Goal: Task Accomplishment & Management: Manage account settings

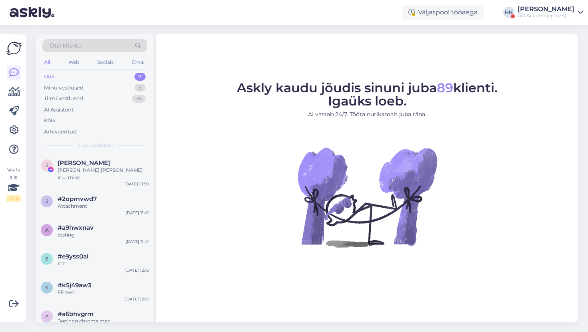
click at [557, 13] on div "GO Academy (on24)" at bounding box center [545, 15] width 57 height 6
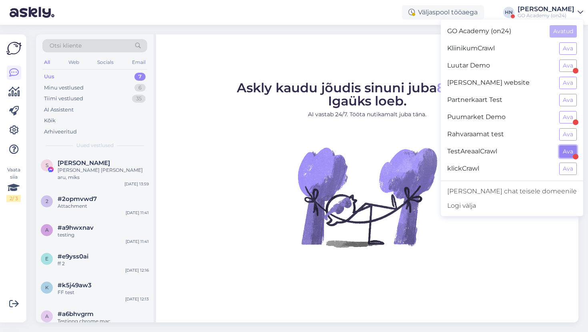
click at [568, 155] on button "Ava" at bounding box center [568, 152] width 18 height 12
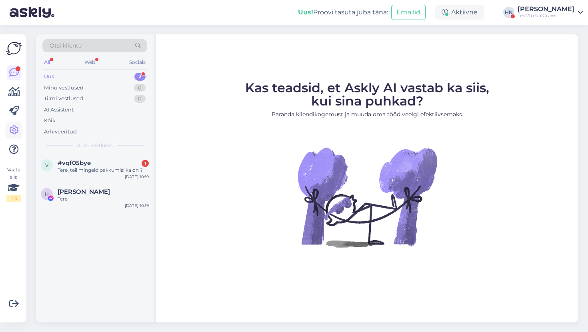
click at [18, 129] on icon at bounding box center [14, 131] width 10 height 10
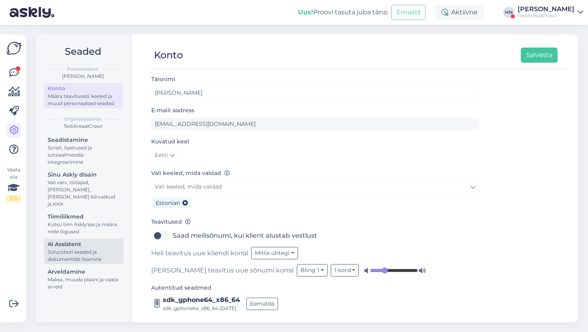
click at [79, 240] on div "AI Assistent" at bounding box center [84, 244] width 72 height 8
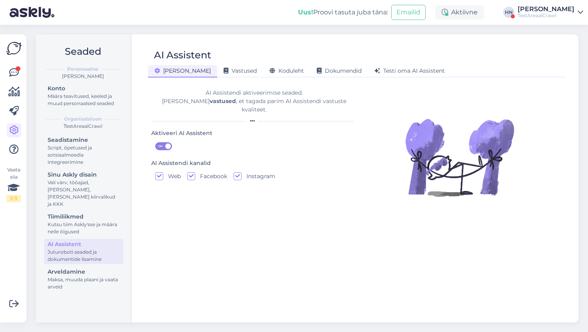
click at [230, 63] on div "Üldine Vastused Koduleht Dokumendid Testi oma AI Assistent" at bounding box center [352, 70] width 409 height 14
click at [270, 68] on span "Koduleht" at bounding box center [287, 70] width 34 height 7
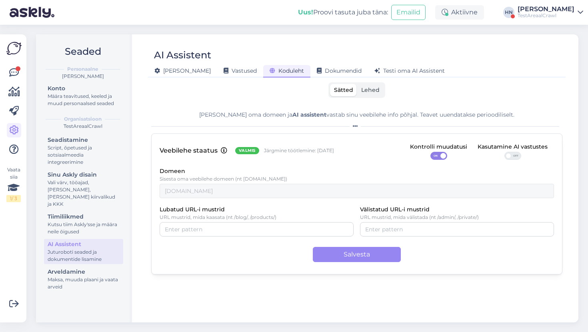
click at [337, 93] on span "Sätted" at bounding box center [343, 89] width 19 height 7
click at [330, 84] on input "Sätted" at bounding box center [330, 84] width 0 height 0
click at [359, 92] on label "Lehed" at bounding box center [370, 90] width 26 height 12
click at [357, 84] on input "Lehed" at bounding box center [357, 84] width 0 height 0
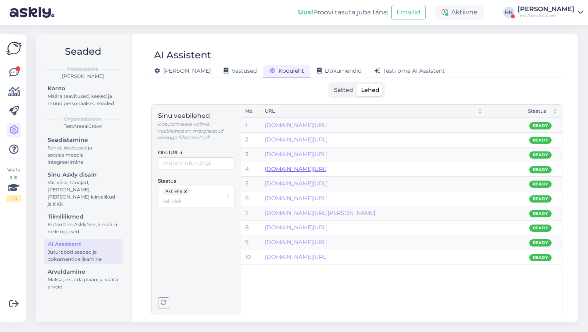
click at [302, 167] on link "[DOMAIN_NAME][URL]" at bounding box center [296, 169] width 63 height 7
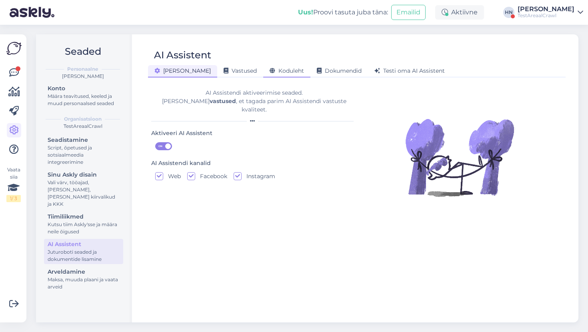
click at [263, 68] on div "Koduleht" at bounding box center [286, 71] width 47 height 12
click at [277, 77] on div "Koduleht" at bounding box center [286, 71] width 47 height 12
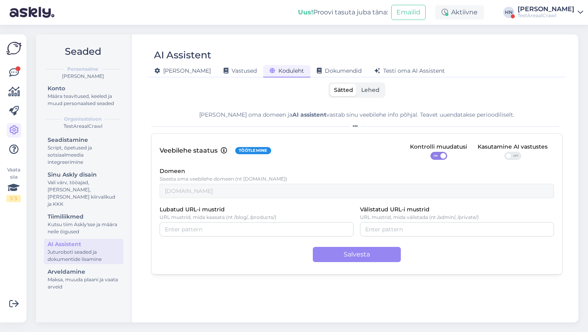
click at [531, 12] on div "TestAreaalCrawl" at bounding box center [545, 15] width 57 height 6
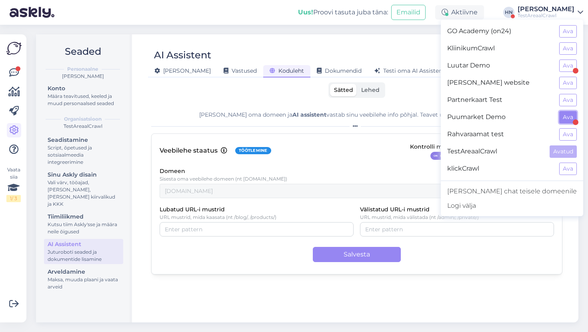
click at [565, 113] on button "Ava" at bounding box center [568, 117] width 18 height 12
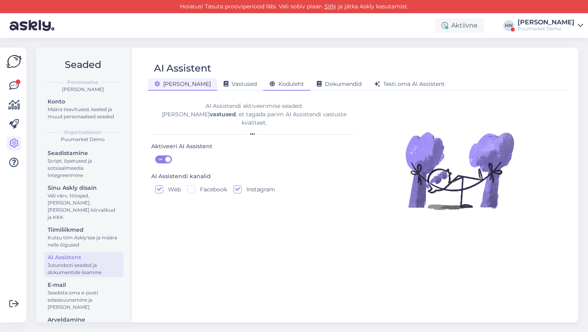
click at [270, 86] on span "Koduleht" at bounding box center [287, 83] width 34 height 7
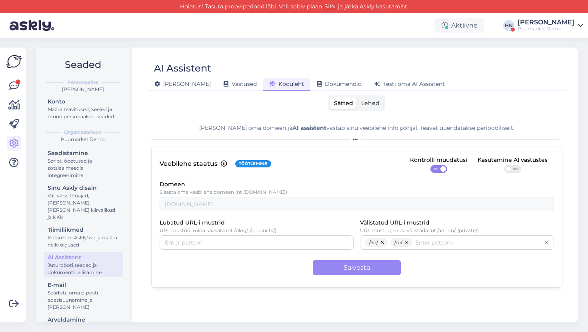
click at [359, 106] on label "Lehed" at bounding box center [370, 103] width 26 height 12
click at [357, 97] on input "Lehed" at bounding box center [357, 97] width 0 height 0
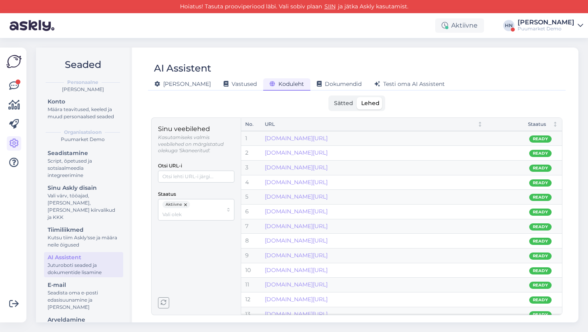
scroll to position [95, 0]
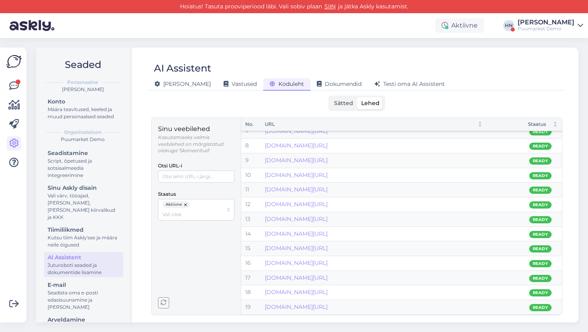
click at [165, 303] on icon "button" at bounding box center [164, 303] width 6 height 6
click at [170, 302] on div "Sinu veebilehed Kasutamiseks valmis veebilehed on märgistatud olekuga 'Skaneeri…" at bounding box center [196, 216] width 76 height 184
click at [166, 303] on icon "button" at bounding box center [164, 303] width 6 height 6
